Goal: Use online tool/utility: Utilize a website feature to perform a specific function

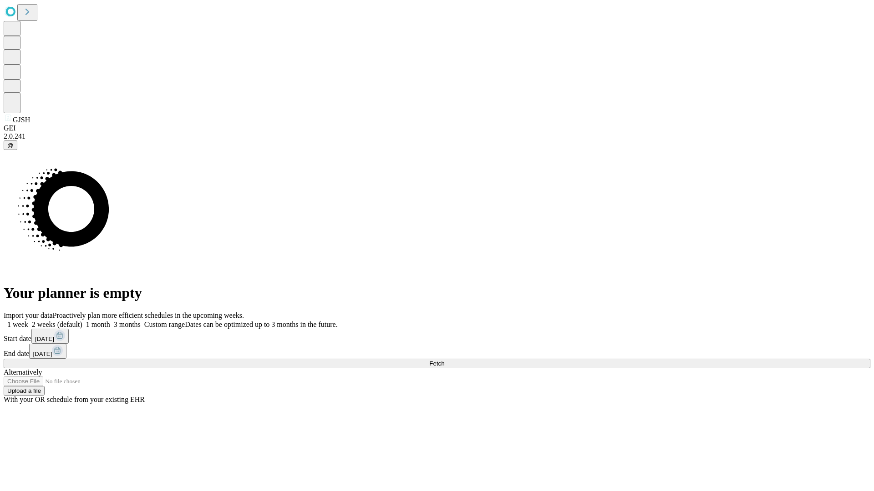
click at [444, 360] on span "Fetch" at bounding box center [436, 363] width 15 height 7
